Goal: Book appointment/travel/reservation

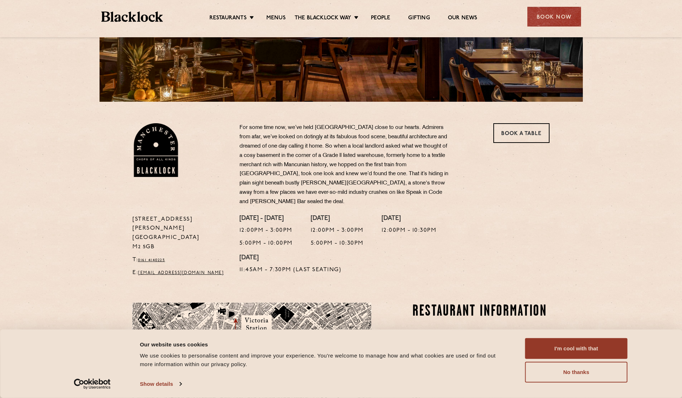
scroll to position [285, 0]
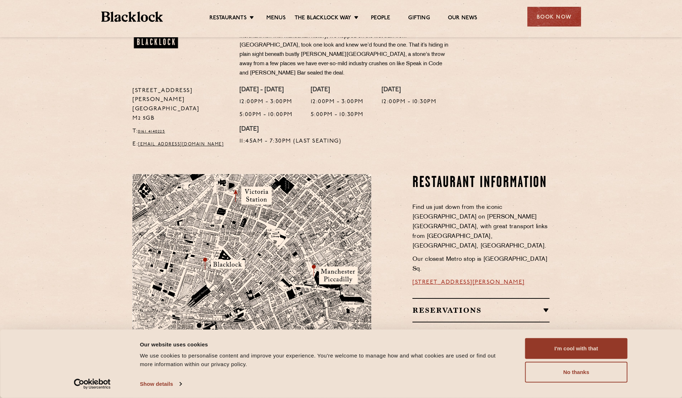
click at [530, 306] on h2 "Reservations" at bounding box center [481, 310] width 137 height 9
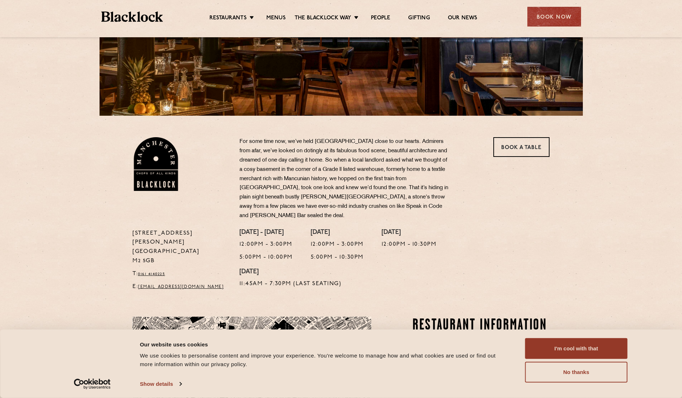
scroll to position [0, 0]
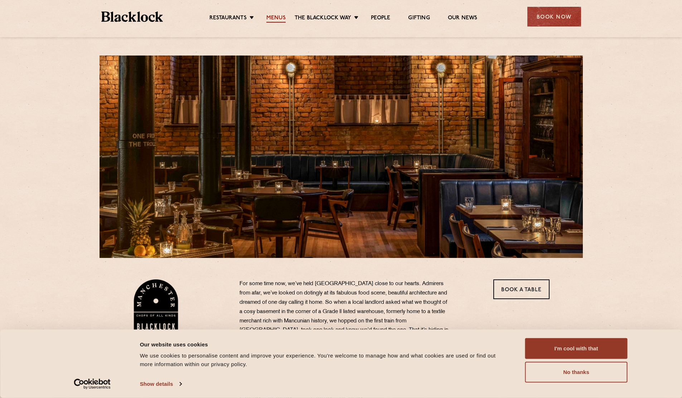
click at [274, 17] on link "Menus" at bounding box center [275, 19] width 19 height 8
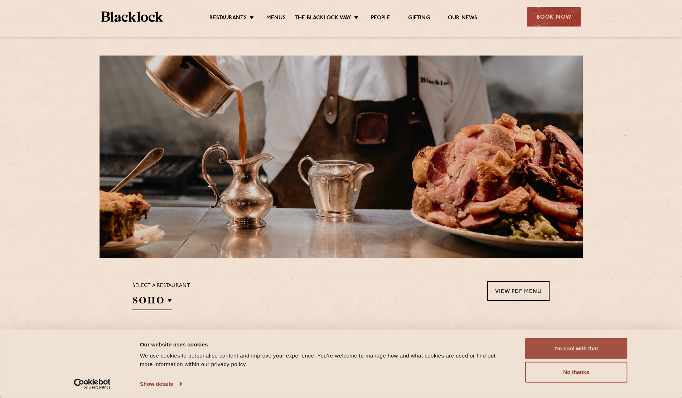
click at [585, 347] on button "I'm cool with that" at bounding box center [576, 348] width 102 height 21
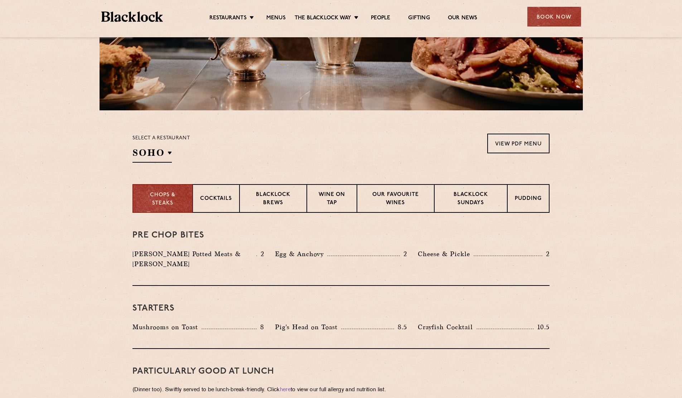
scroll to position [148, 0]
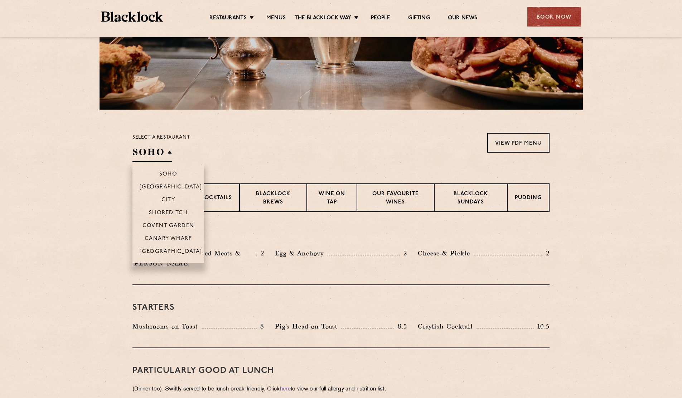
click at [174, 247] on li "[GEOGRAPHIC_DATA]" at bounding box center [169, 254] width 72 height 18
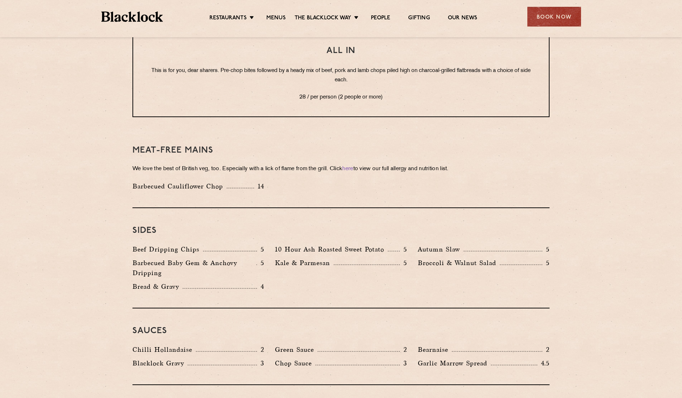
scroll to position [965, 0]
